Goal: Task Accomplishment & Management: Manage account settings

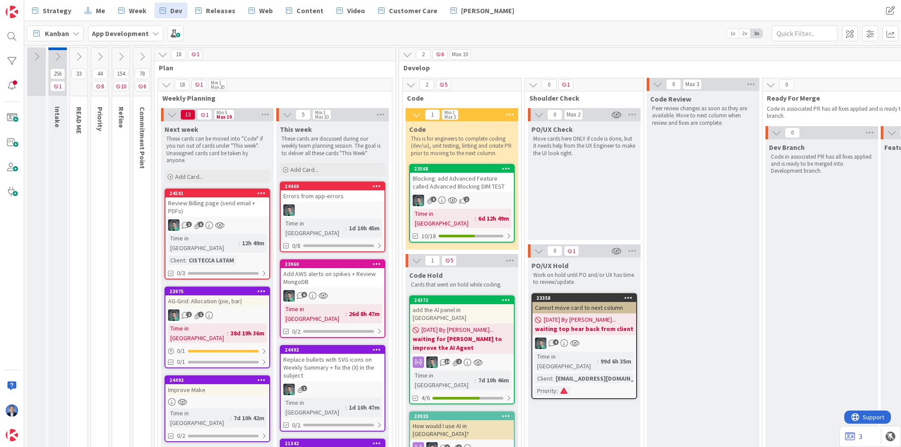
click at [239, 202] on div "Review Billing page (send email + PDFs)" at bounding box center [217, 206] width 104 height 19
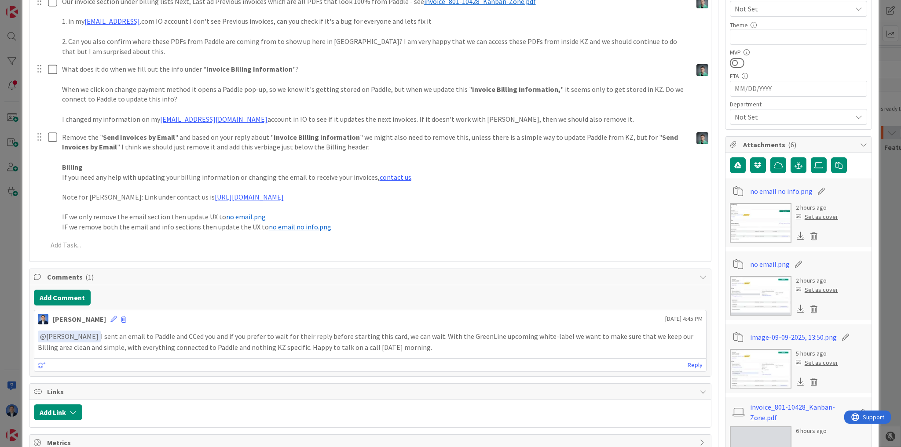
type textarea "x"
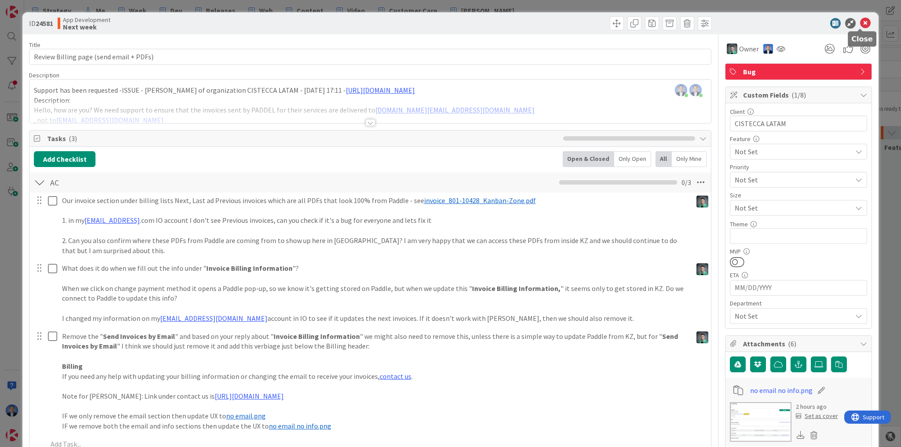
click at [862, 22] on icon at bounding box center [865, 23] width 11 height 11
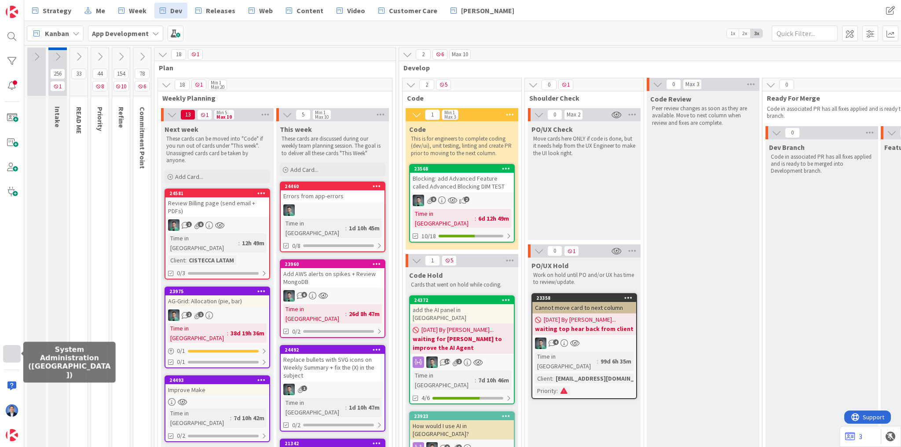
click at [8, 361] on div at bounding box center [12, 354] width 18 height 18
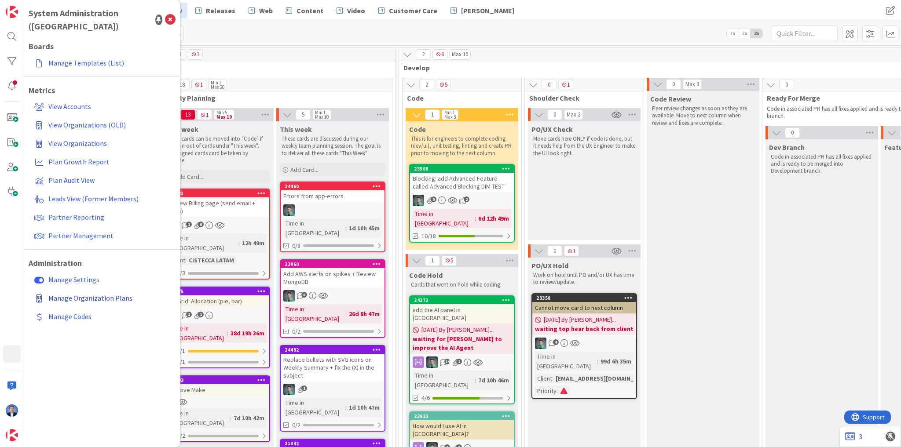
click at [85, 294] on span "Manage Organization Plans" at bounding box center [90, 298] width 84 height 9
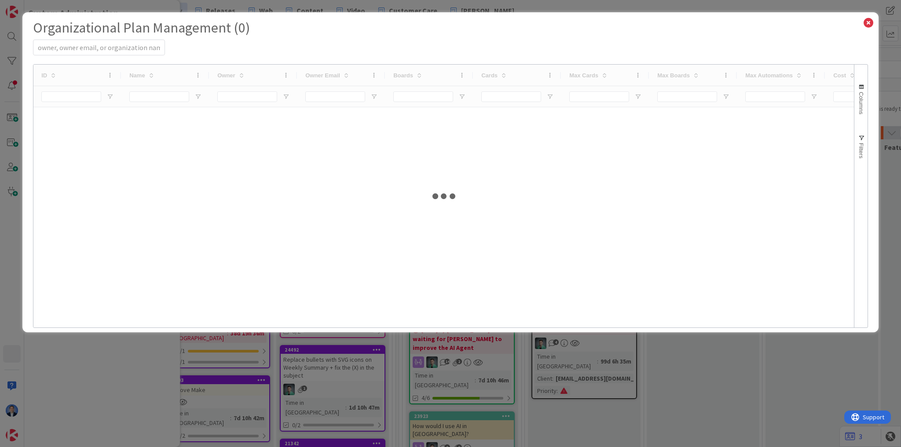
select select "EN"
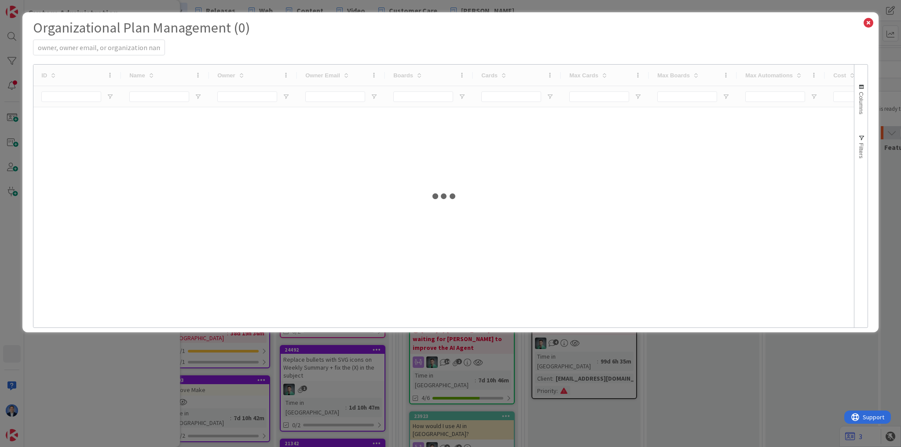
select select "EN"
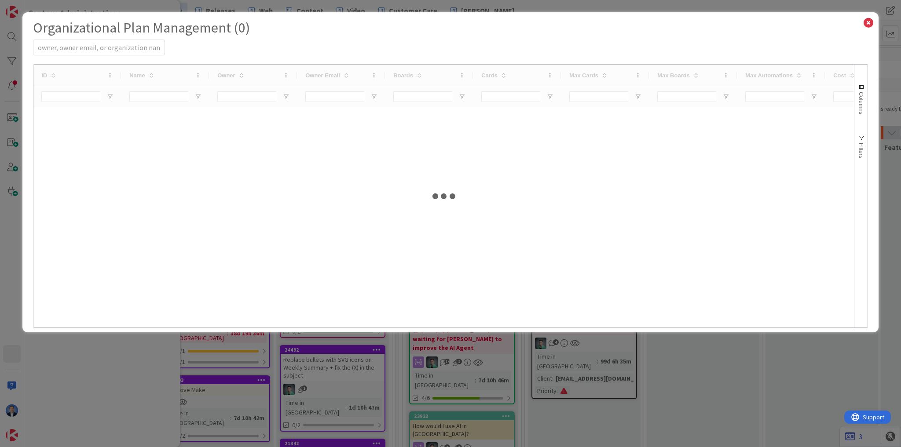
select select "EN"
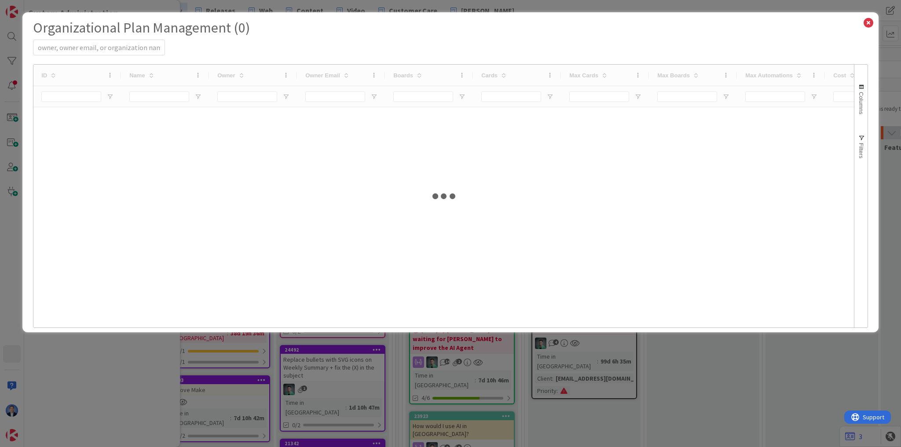
select select "EN"
select select "PF"
select select "EN"
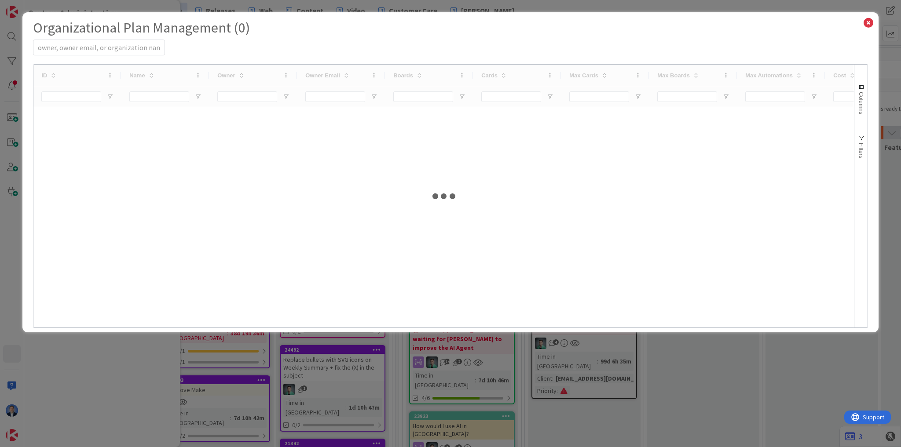
select select "PF"
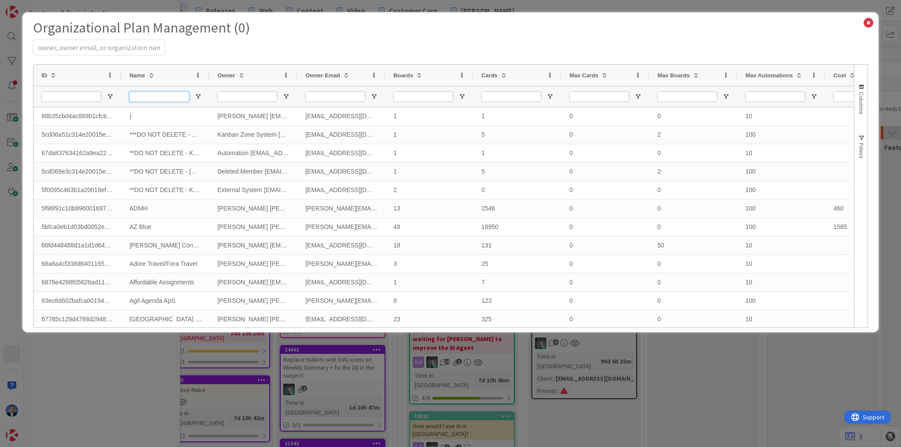
click at [156, 95] on input "Name Filter Input" at bounding box center [159, 96] width 60 height 11
click at [243, 95] on input "Owner Filter Input" at bounding box center [247, 96] width 60 height 11
type input "je"
select select "EN"
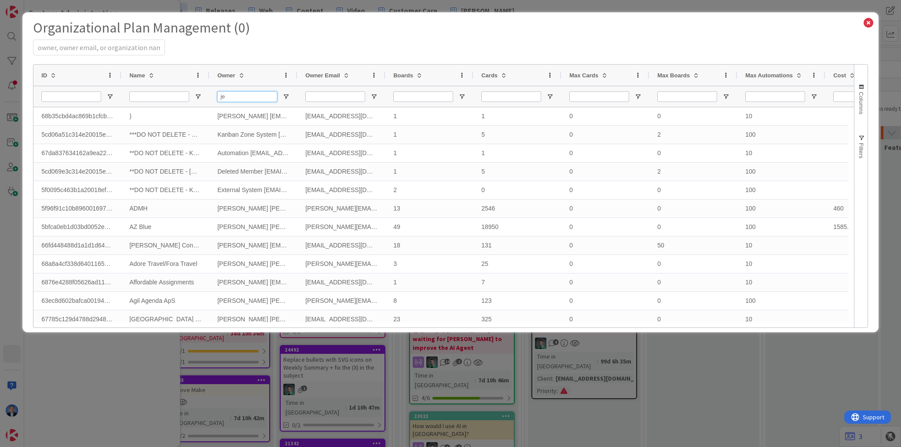
select select "PF"
select select "EN"
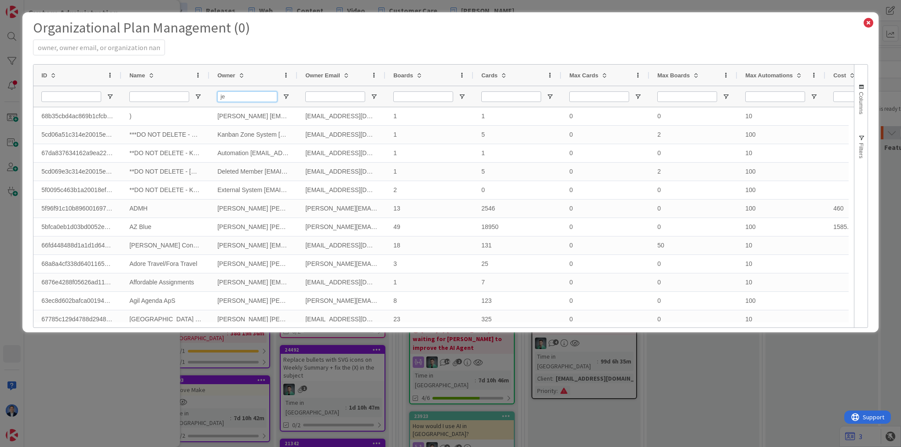
select select "EN"
select select "PF"
select select "EN"
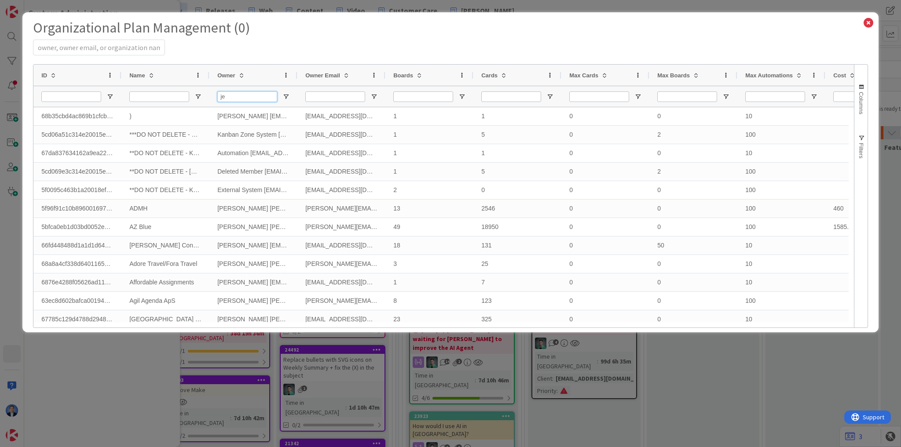
select select "PF"
select select "EN"
select select "PF"
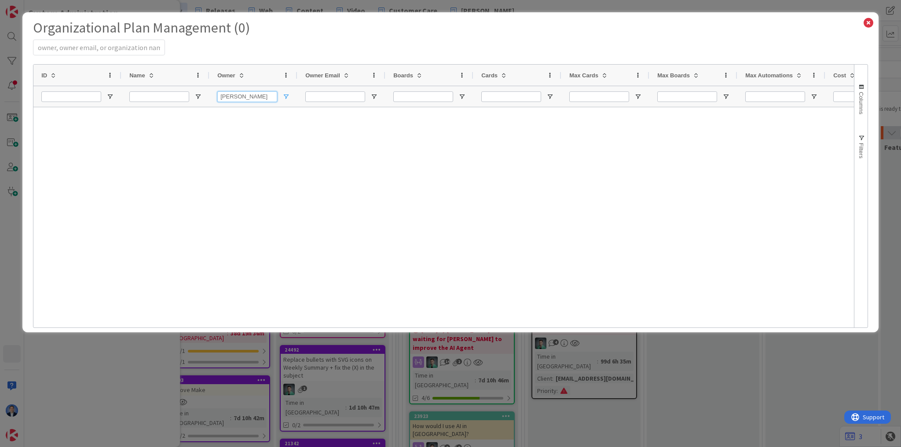
type input "jef"
select select "PF"
select select "EN"
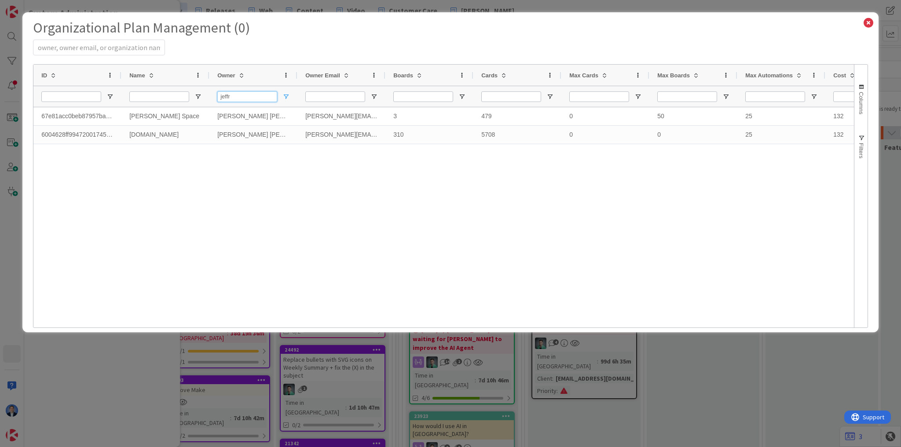
type input "jeff"
select select "EN"
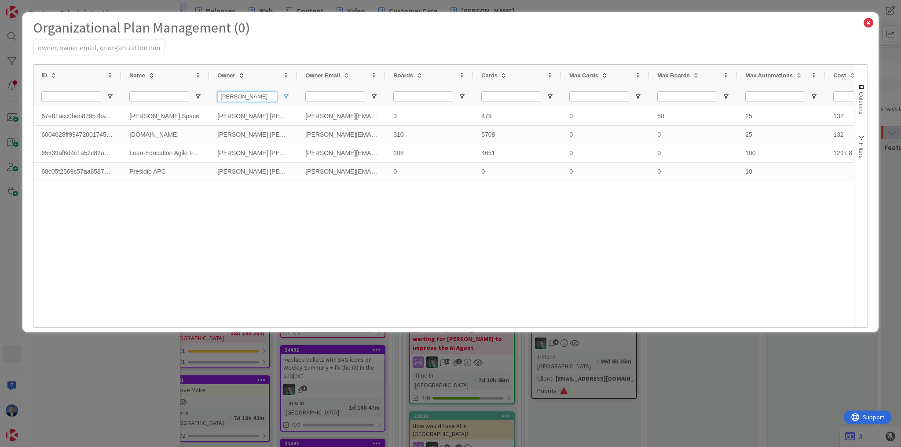
type input "jeff"
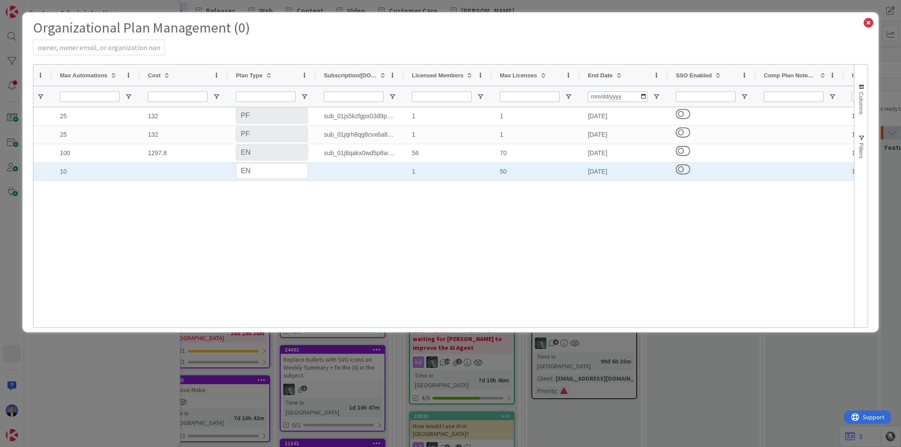
click at [503, 170] on div "50" at bounding box center [536, 172] width 88 height 18
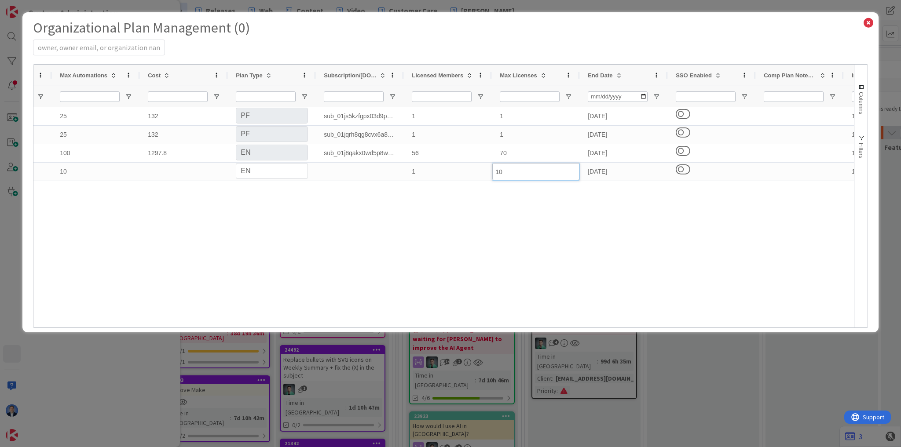
click at [577, 213] on div "0 50 25 132 PS PF EN Personal Professional Enterprise sub_01js5kzfgpx03d9p1caax…" at bounding box center [443, 214] width 820 height 215
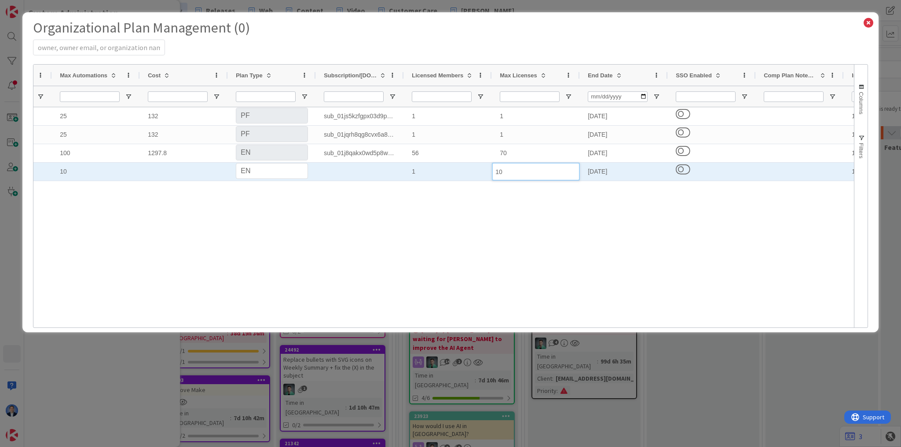
click at [518, 169] on input "10" at bounding box center [535, 171] width 87 height 17
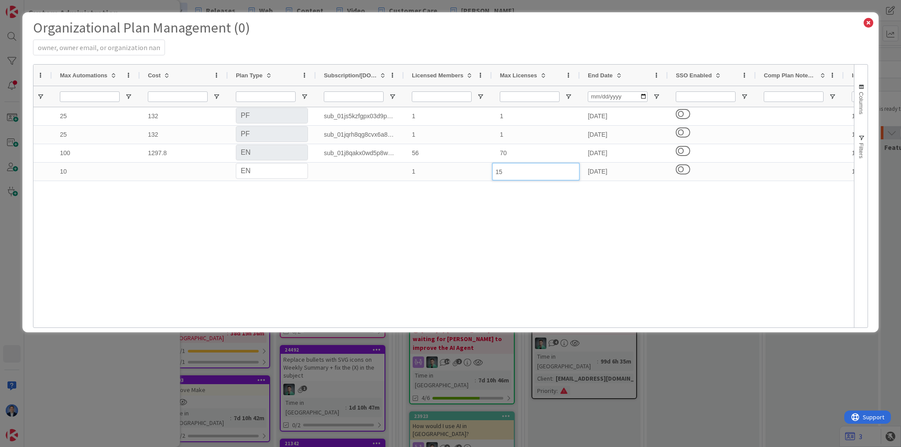
type input "15"
click at [639, 207] on div "0 50 25 132 PS PF EN Personal Professional Enterprise sub_01js5kzfgpx03d9p1caax…" at bounding box center [443, 214] width 820 height 215
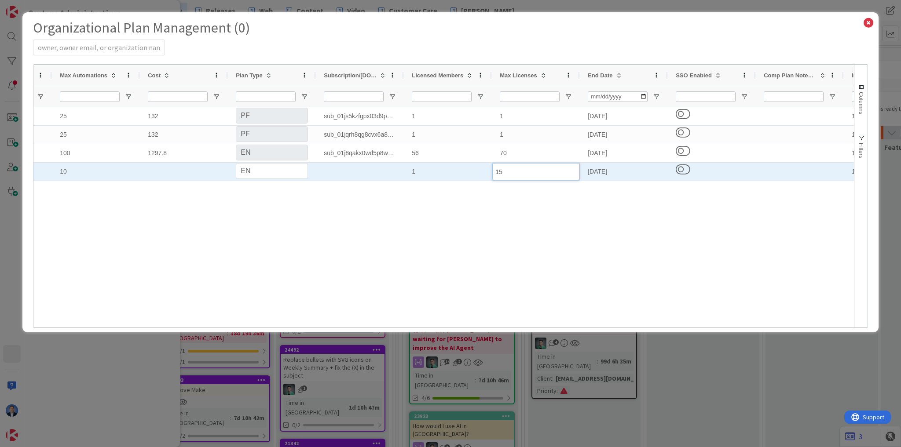
click at [608, 172] on div "10/10/2025" at bounding box center [624, 172] width 88 height 18
select select "PF"
select select "EN"
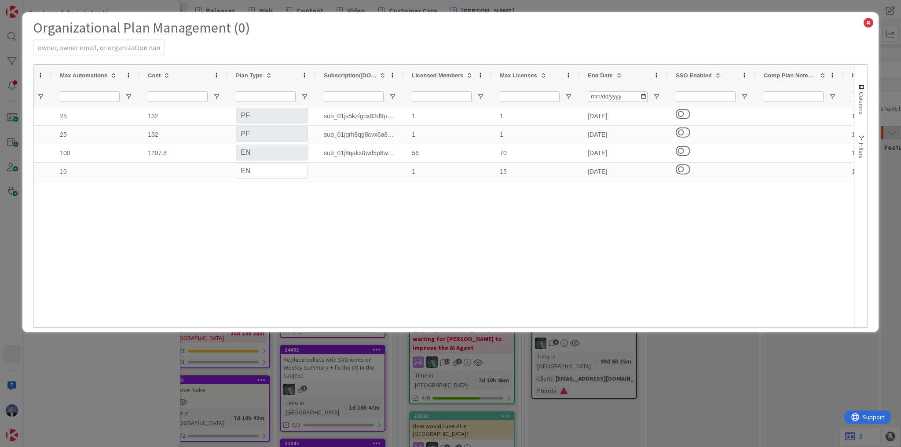
select select "3"
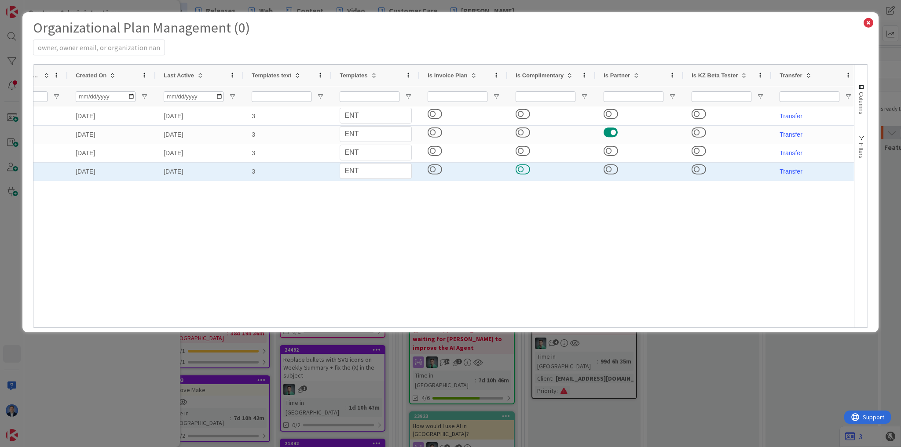
click at [520, 167] on button at bounding box center [522, 169] width 15 height 11
select select "3"
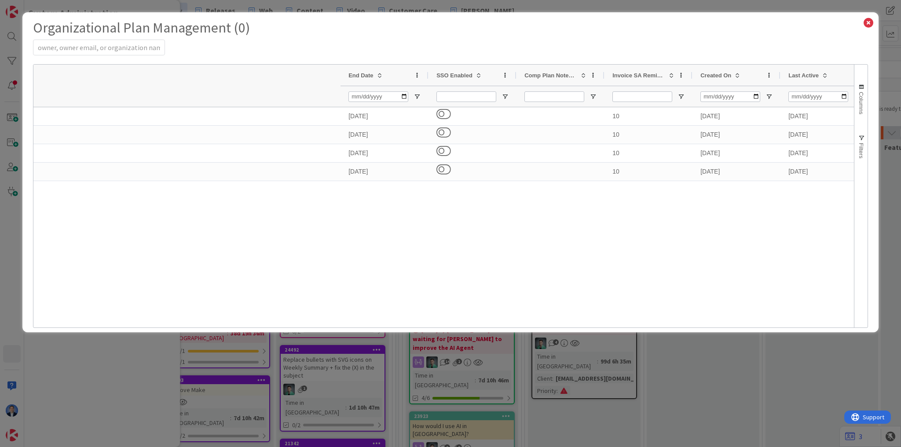
select select "PF"
select select "EN"
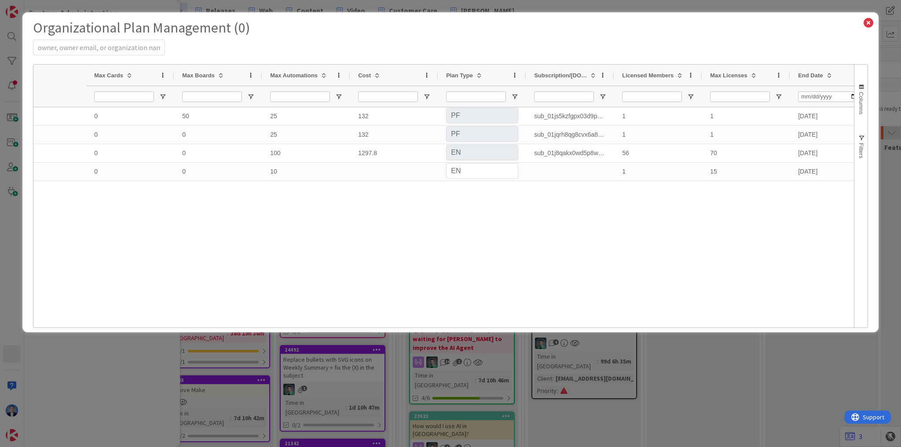
select select "PF"
select select "EN"
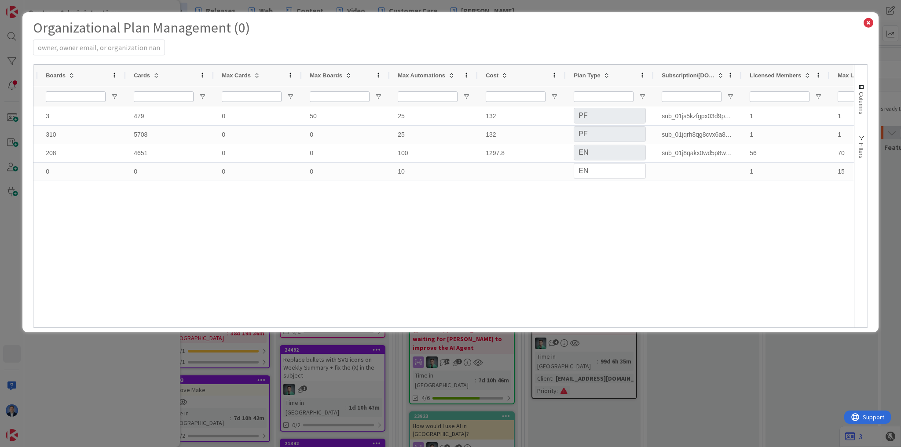
select select "PF"
select select "EN"
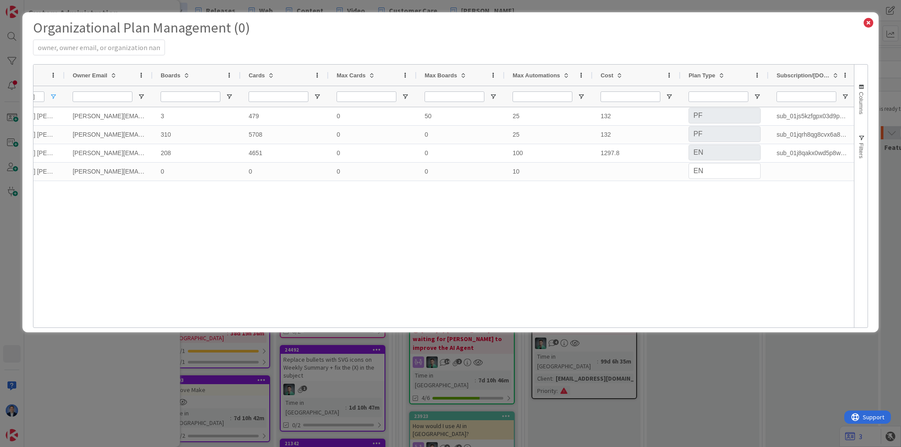
select select "PF"
select select "EN"
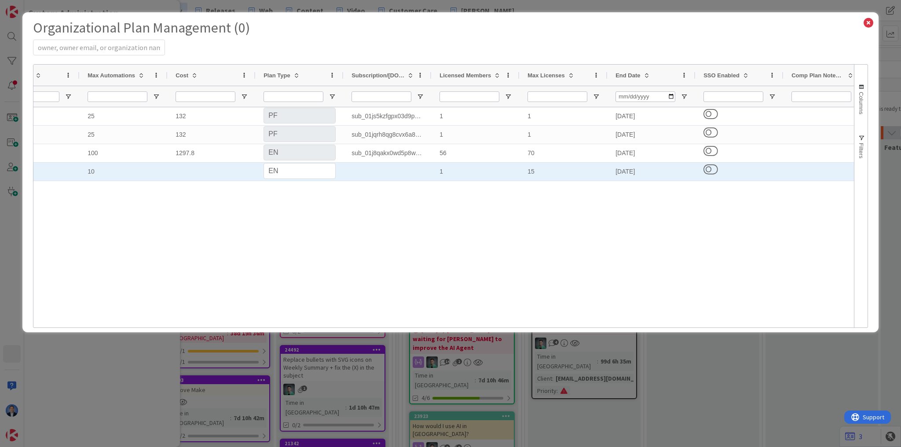
click at [642, 172] on div "10/10/2025" at bounding box center [651, 172] width 88 height 18
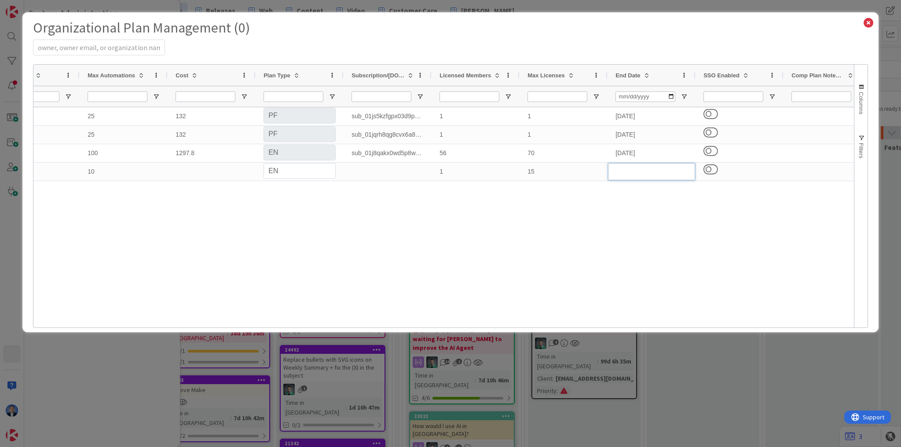
click at [627, 219] on div "0 50 25 132 PS PF EN Personal Professional Enterprise sub_01js5kzfgpx03d9p1caax…" at bounding box center [443, 214] width 820 height 215
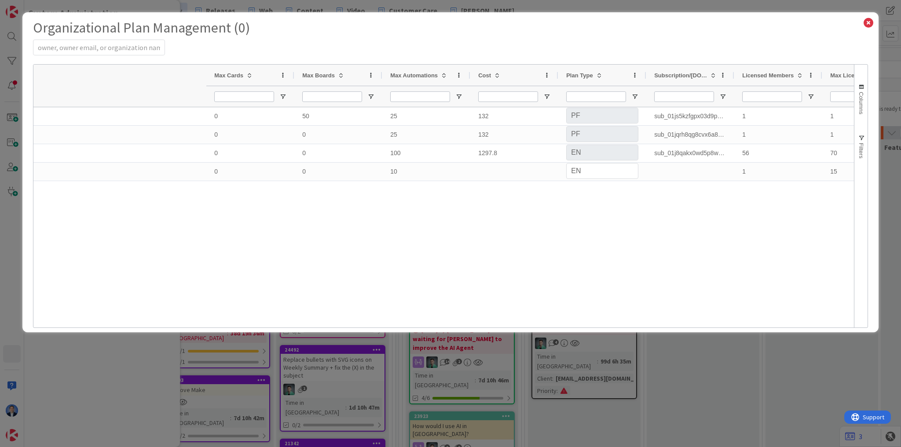
select select "PF"
select select "EN"
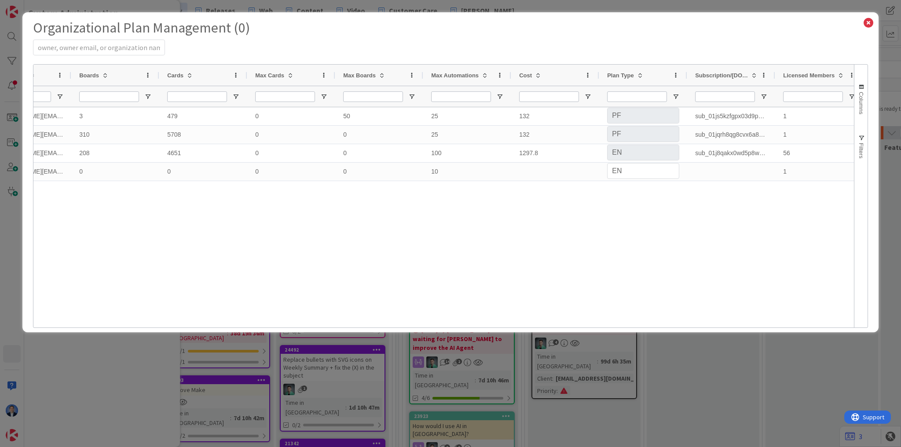
select select "PF"
select select "EN"
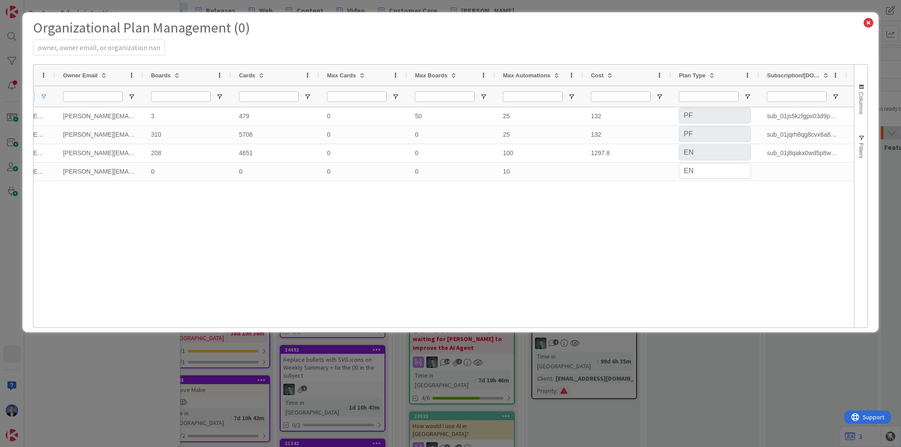
select select "PF"
select select "EN"
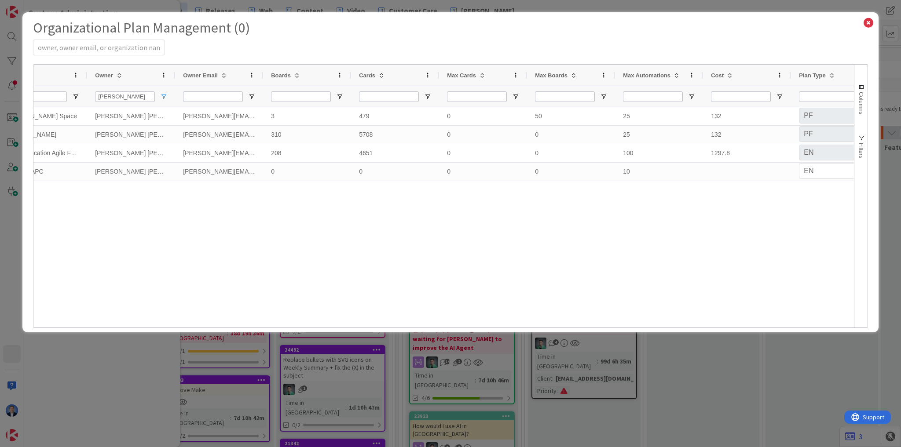
select select "PF"
select select "EN"
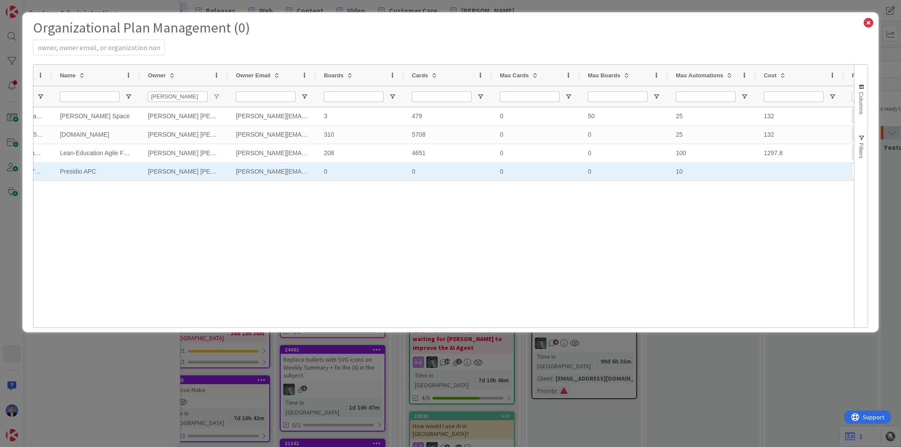
click at [679, 171] on div "10" at bounding box center [712, 172] width 88 height 18
select select "PF"
select select "EN"
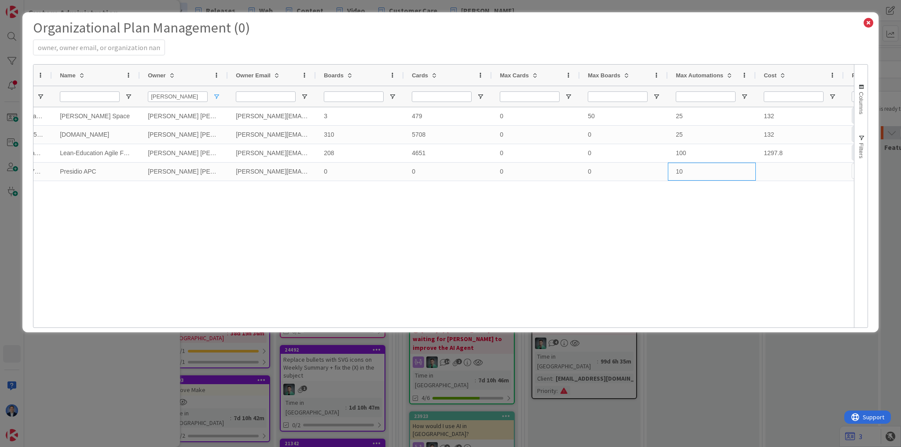
click at [679, 171] on div "10" at bounding box center [712, 172] width 88 height 18
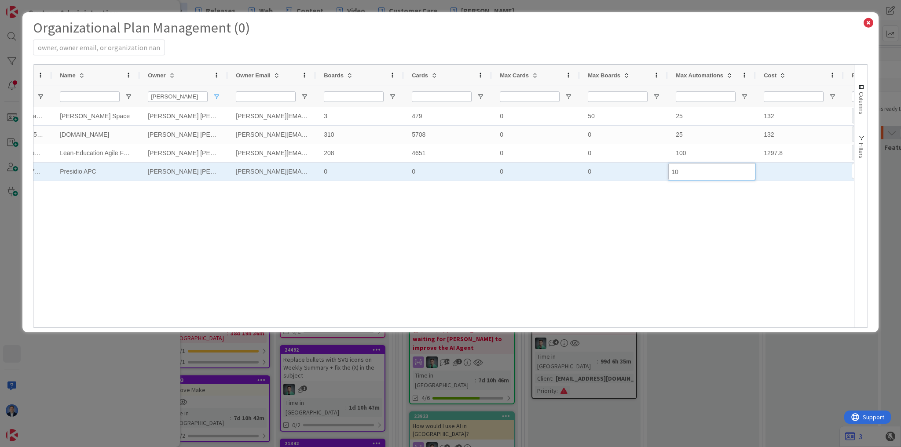
click at [686, 173] on input "10" at bounding box center [711, 171] width 87 height 17
type input "100"
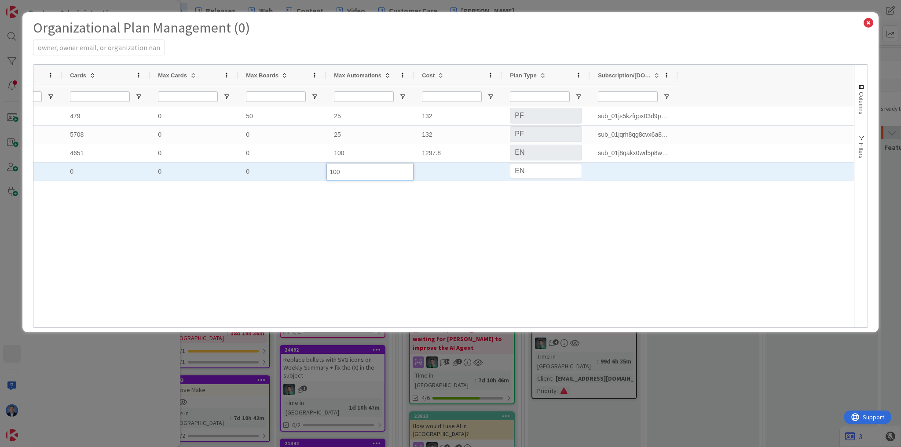
select select "PF"
select select "EN"
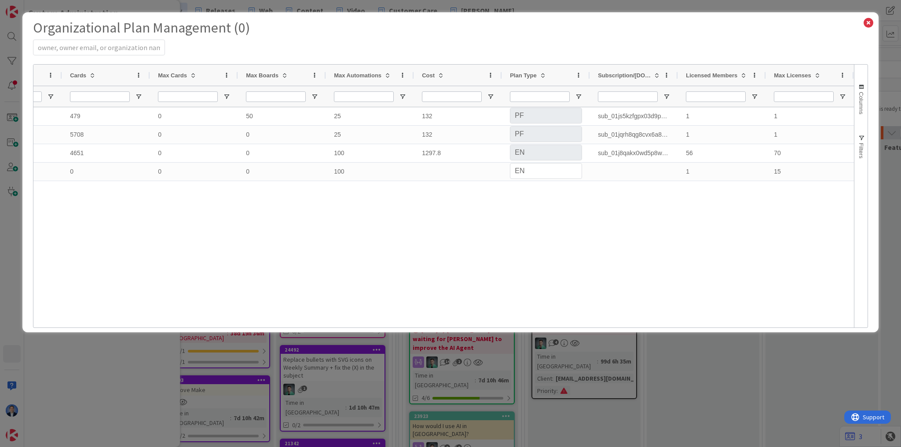
select select "PF"
select select "EN"
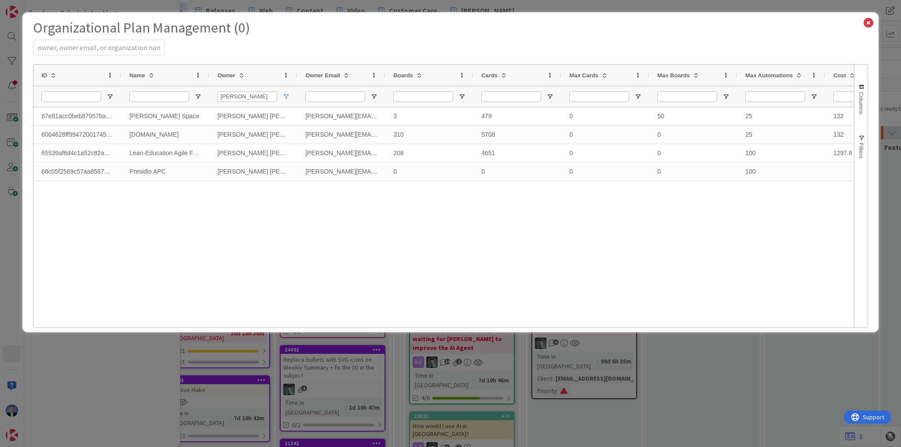
select select "PF"
select select "EN"
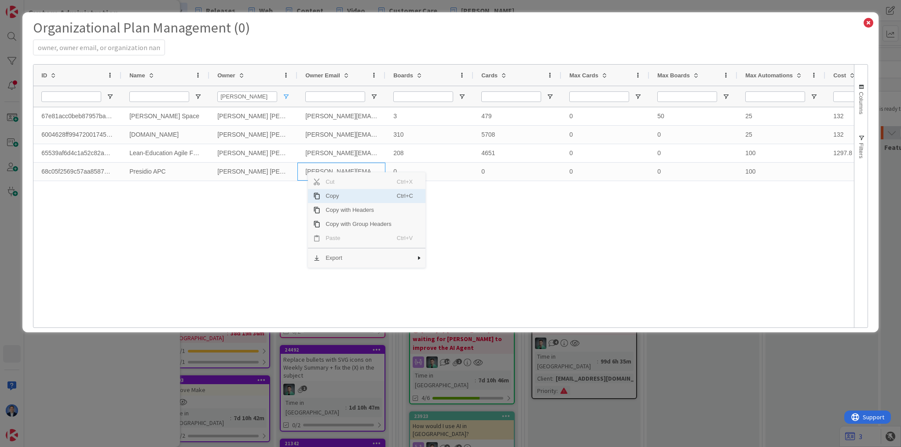
click at [335, 198] on span "Copy" at bounding box center [358, 196] width 77 height 14
